Goal: Information Seeking & Learning: Learn about a topic

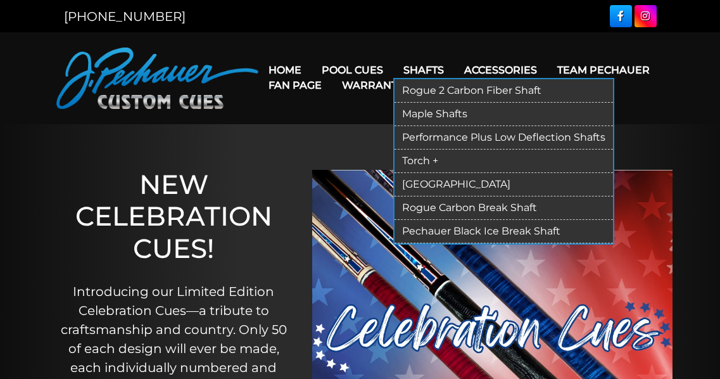
click at [463, 173] on link "Torch +" at bounding box center [503, 160] width 218 height 23
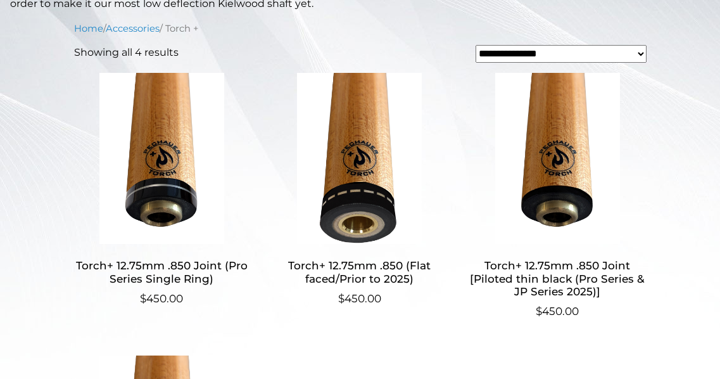
scroll to position [331, 0]
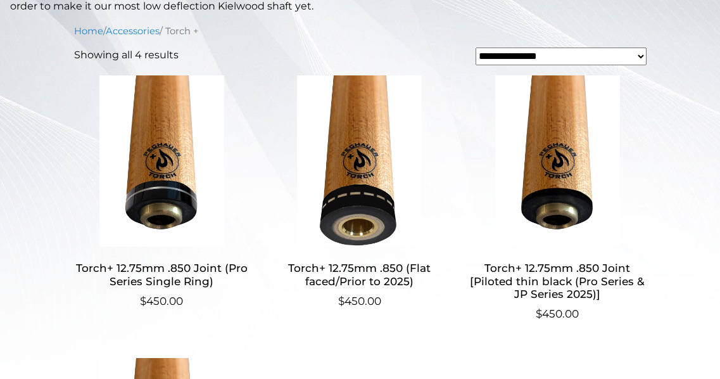
click at [164, 162] on img at bounding box center [162, 160] width 176 height 171
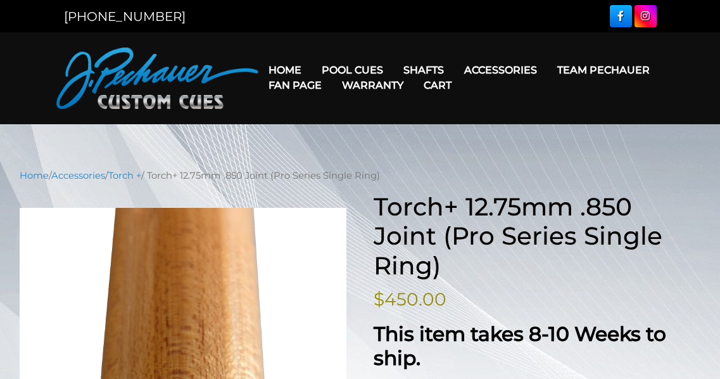
click at [332, 75] on link "Fan Page" at bounding box center [294, 85] width 73 height 32
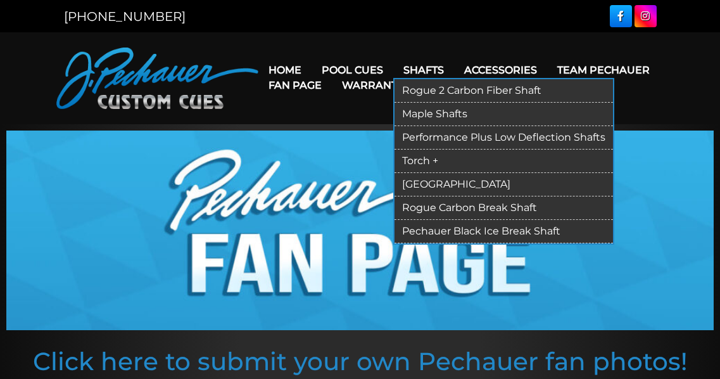
click at [454, 74] on link "Shafts" at bounding box center [423, 70] width 61 height 32
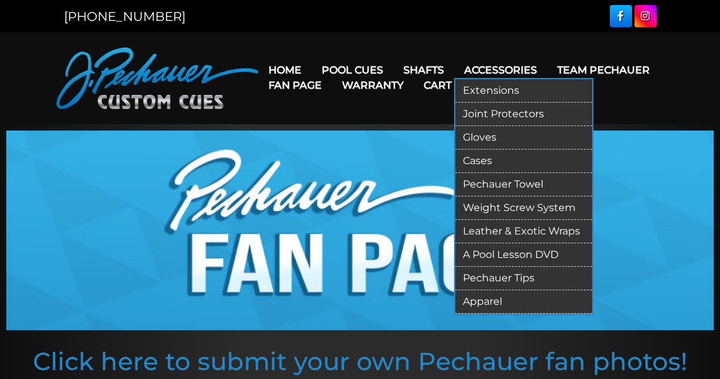
click at [565, 96] on link "Extensions" at bounding box center [523, 90] width 137 height 23
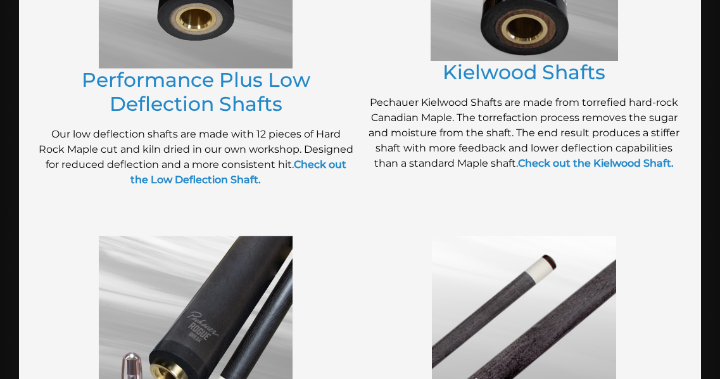
scroll to position [763, 0]
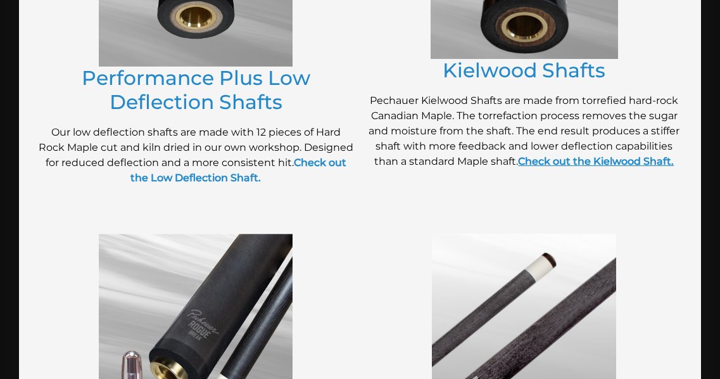
click at [527, 167] on strong "Check out the Kielwood Shaft." at bounding box center [596, 161] width 156 height 12
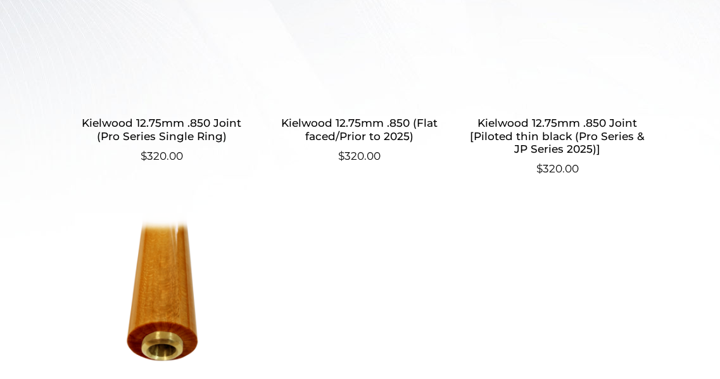
scroll to position [546, 0]
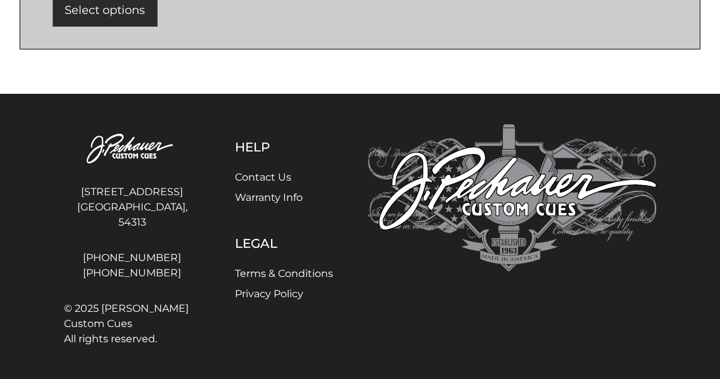
scroll to position [1269, 0]
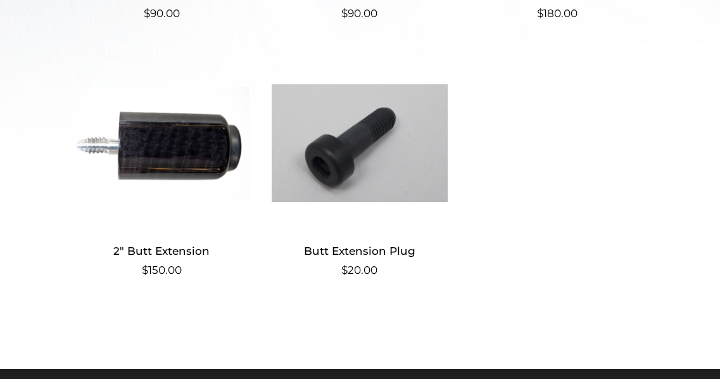
scroll to position [580, 0]
